Goal: Transaction & Acquisition: Purchase product/service

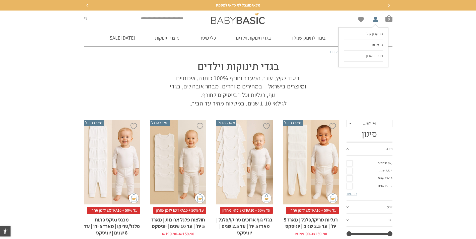
click at [375, 20] on li "החשבון שלי החשבון שלי הזמנות פרטי חשבון" at bounding box center [375, 18] width 8 height 7
click at [375, 35] on span "החשבון שלי" at bounding box center [374, 33] width 17 height 5
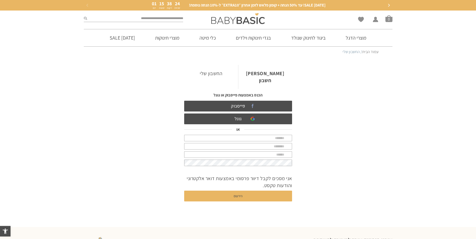
click at [217, 72] on link "החשבון שלי" at bounding box center [211, 73] width 54 height 17
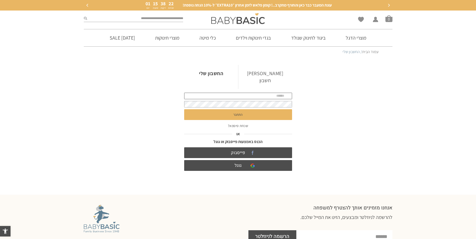
click at [255, 93] on input "text" at bounding box center [238, 96] width 108 height 7
type input "**********"
click at [184, 109] on button "התחבר" at bounding box center [238, 114] width 108 height 11
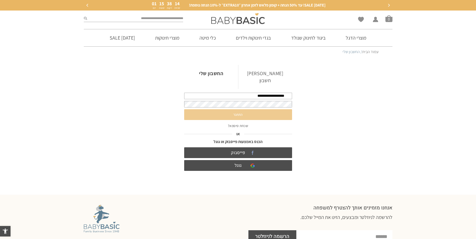
click at [241, 109] on button "התחבר" at bounding box center [238, 114] width 108 height 11
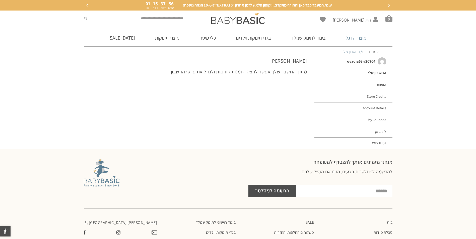
click at [356, 39] on link "מוצרי הדגל" at bounding box center [356, 37] width 36 height 17
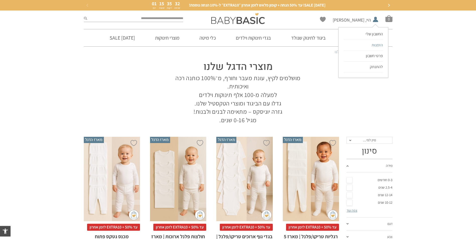
click at [379, 46] on span "הזמנות" at bounding box center [377, 44] width 11 height 5
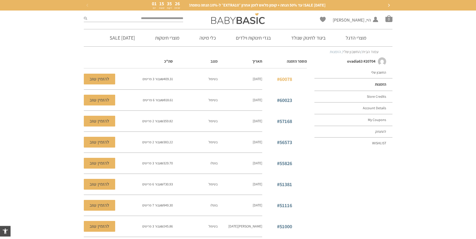
click at [281, 78] on link "#60078" at bounding box center [284, 79] width 15 height 7
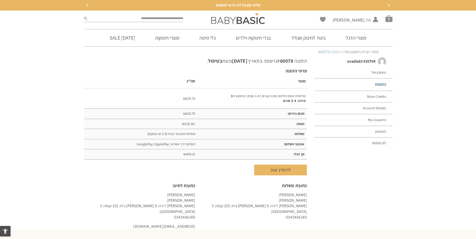
click at [379, 85] on link "הזמנות" at bounding box center [354, 85] width 78 height 12
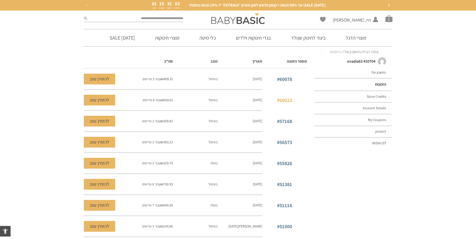
click at [285, 100] on link "#60023" at bounding box center [284, 100] width 15 height 7
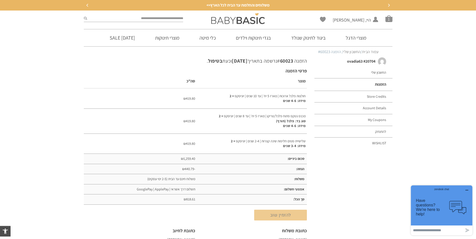
click at [279, 218] on link "להזמין שוב" at bounding box center [280, 215] width 53 height 11
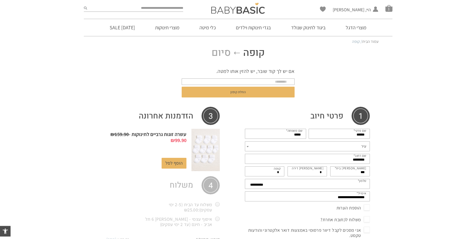
select select "**********"
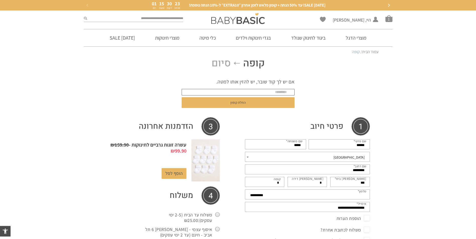
click at [288, 92] on input "text" at bounding box center [238, 92] width 113 height 7
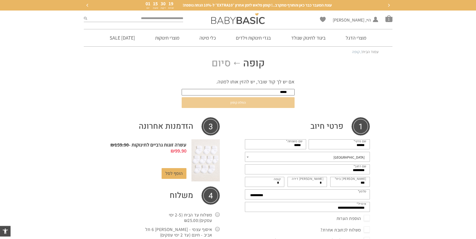
type input "*****"
click at [242, 102] on button "החלת קופון" at bounding box center [238, 102] width 113 height 11
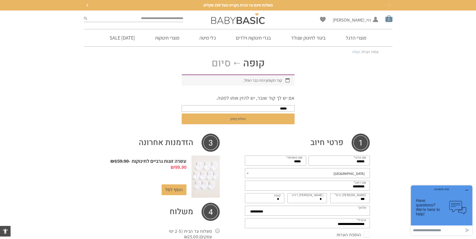
click at [389, 20] on span "סל קניות" at bounding box center [389, 18] width 7 height 7
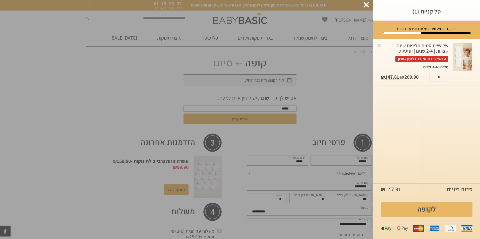
click at [434, 77] on input "*" at bounding box center [439, 77] width 10 height 8
click at [433, 77] on button "-" at bounding box center [433, 77] width 6 height 8
type input "*"
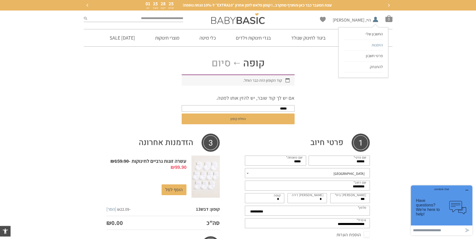
click at [378, 46] on span "הזמנות" at bounding box center [377, 44] width 11 height 5
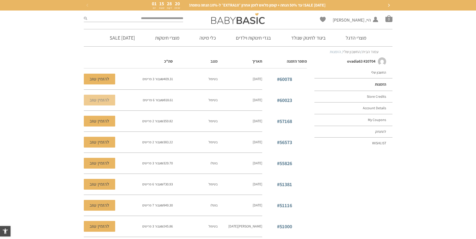
click at [98, 101] on link "להזמין שוב" at bounding box center [99, 100] width 31 height 11
